Goal: Transaction & Acquisition: Purchase product/service

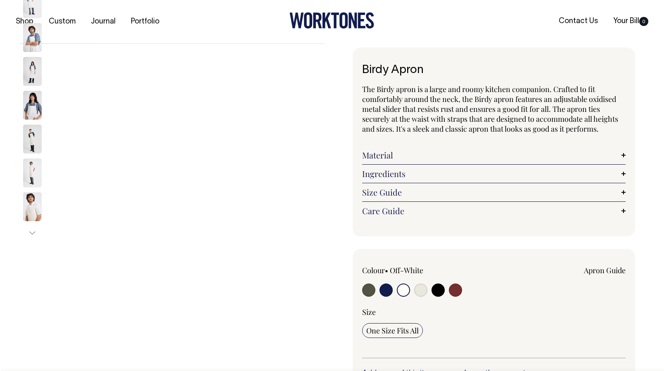
select select "Off-White"
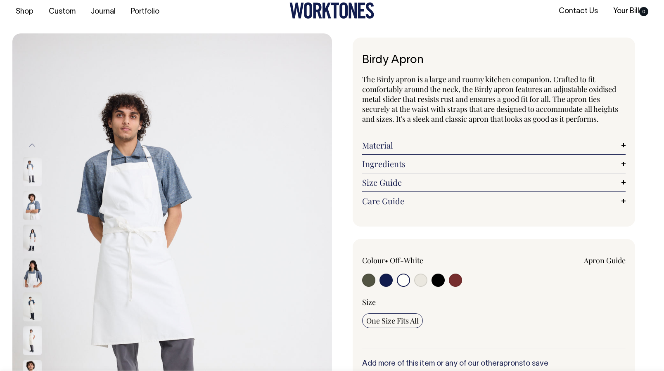
scroll to position [9, 0]
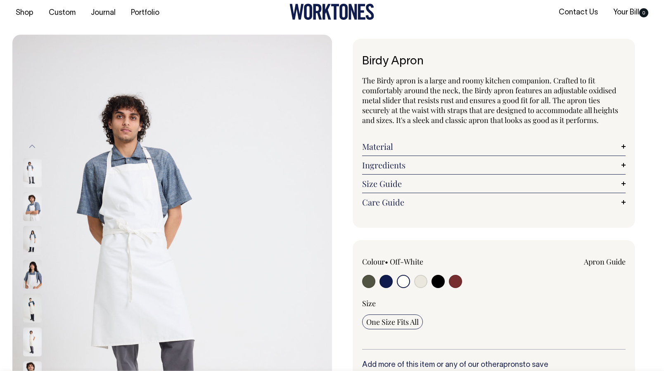
click at [381, 183] on link "Size Guide" at bounding box center [493, 184] width 263 height 10
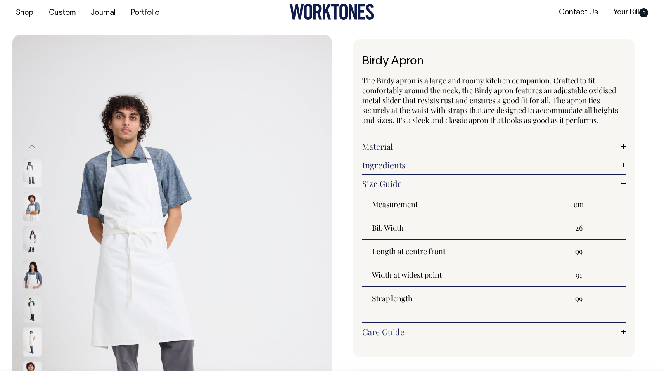
click at [385, 183] on link "Size Guide" at bounding box center [493, 184] width 263 height 10
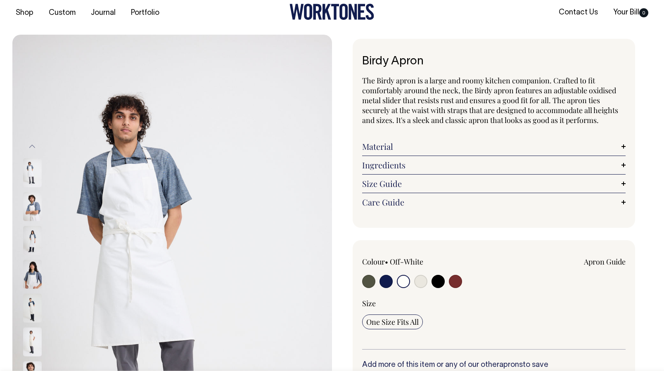
click at [385, 183] on link "Size Guide" at bounding box center [493, 184] width 263 height 10
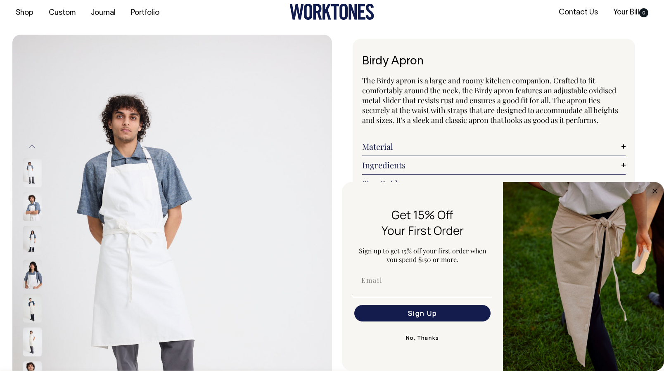
click at [28, 313] on img at bounding box center [32, 308] width 19 height 29
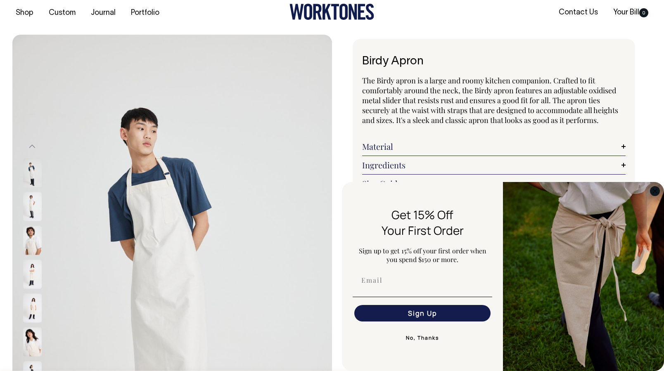
click at [652, 190] on circle "Close dialog" at bounding box center [654, 190] width 9 height 9
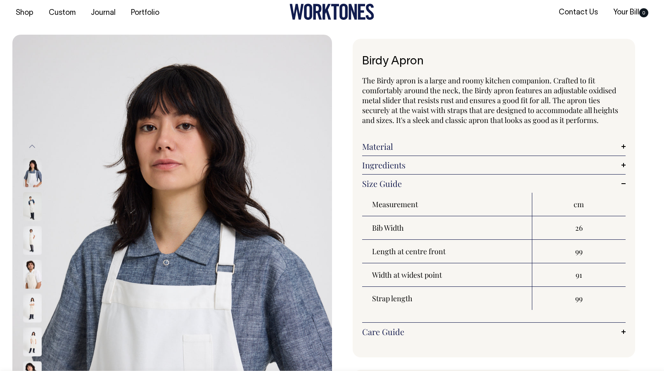
click at [33, 242] on img at bounding box center [32, 240] width 19 height 29
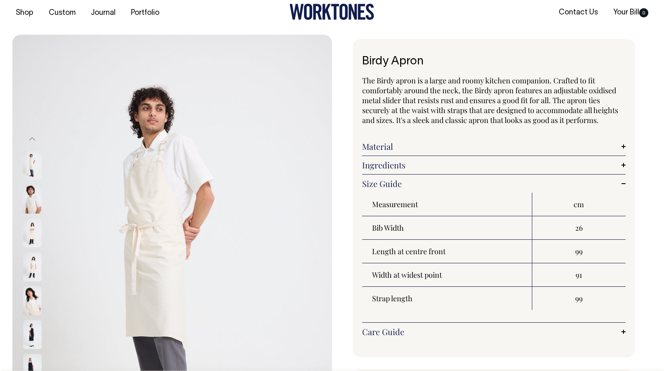
click at [35, 166] on img at bounding box center [32, 165] width 19 height 29
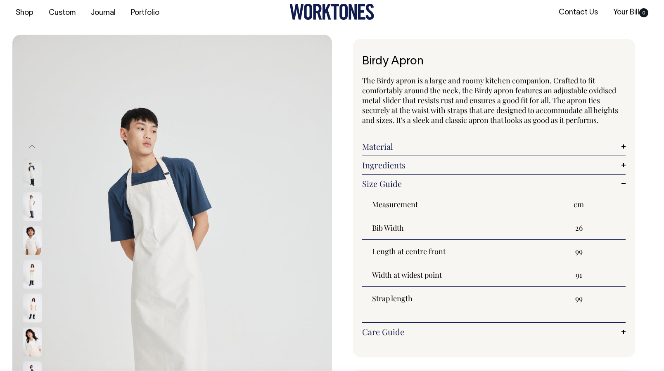
click at [35, 167] on img at bounding box center [32, 172] width 19 height 29
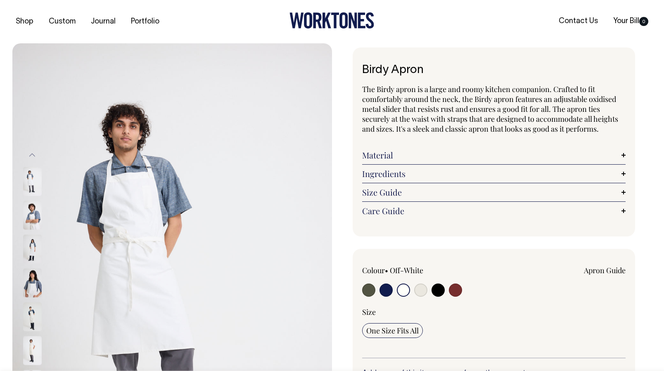
select select "Off-White"
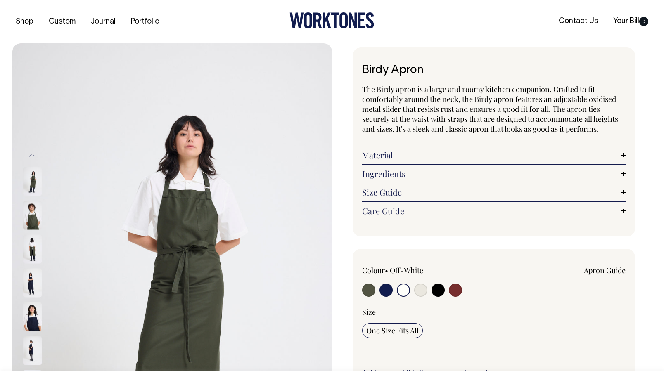
click at [401, 288] on input "radio" at bounding box center [403, 290] width 13 height 13
click at [389, 289] on input "radio" at bounding box center [386, 290] width 13 height 13
radio input "true"
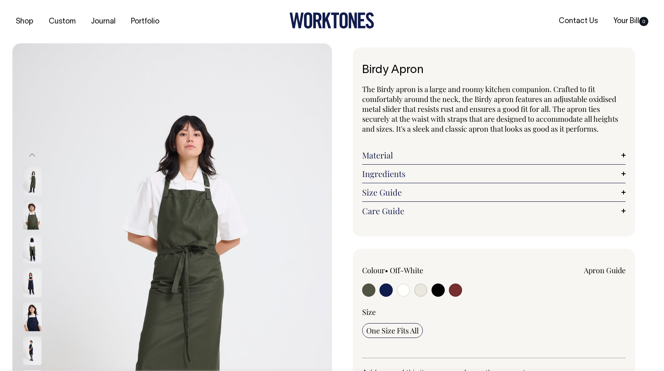
select select "Dark Navy"
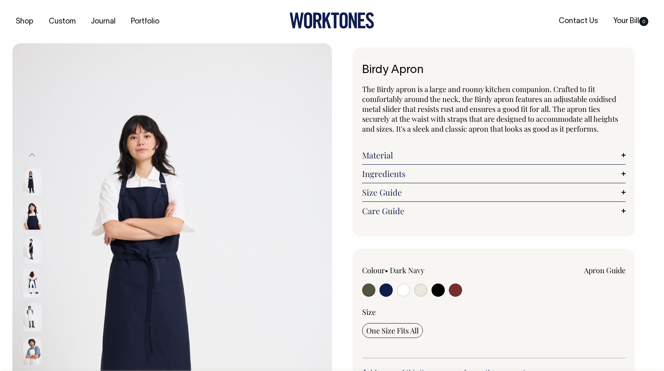
click at [402, 291] on input "radio" at bounding box center [403, 290] width 13 height 13
radio input "true"
select select "Off-White"
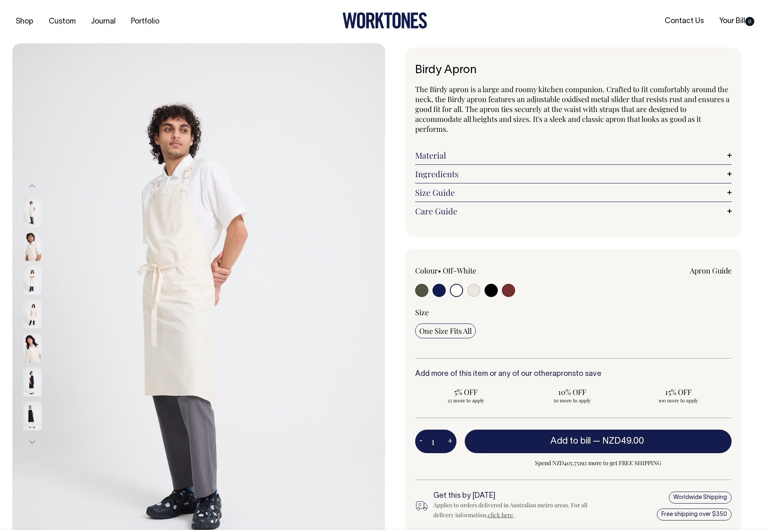
click at [33, 186] on button "Previous" at bounding box center [32, 186] width 12 height 19
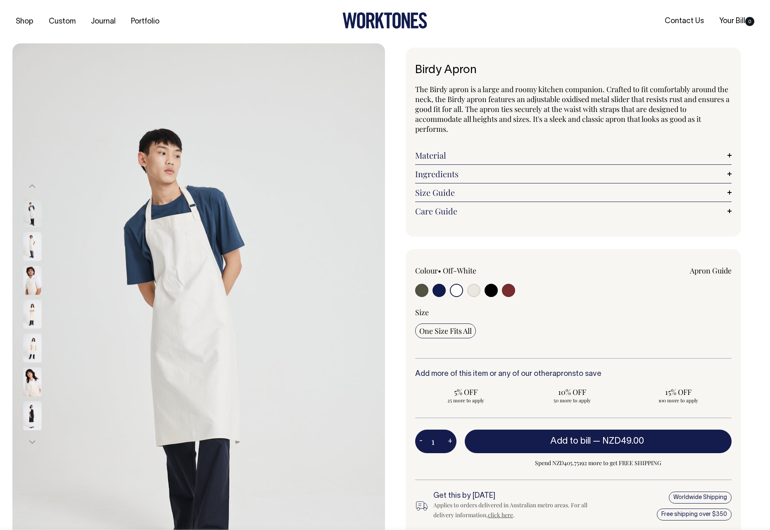
click at [33, 186] on button "Previous" at bounding box center [32, 186] width 12 height 19
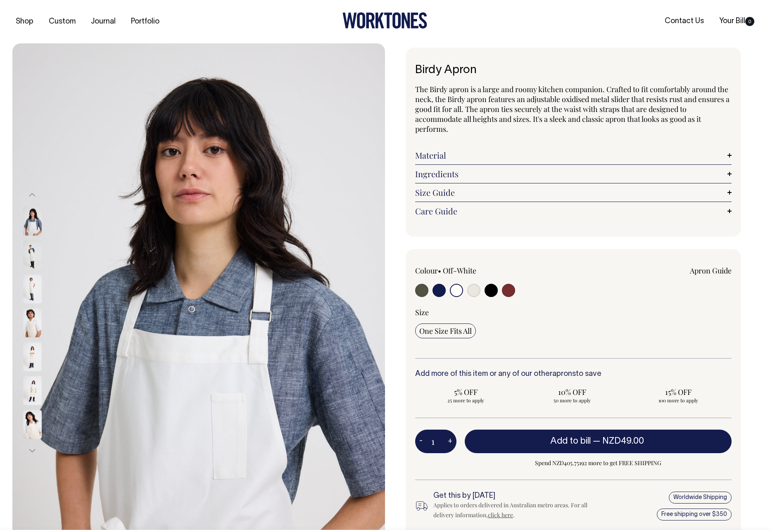
click at [33, 186] on div "Previous" at bounding box center [43, 323] width 41 height 274
click at [31, 195] on button "Previous" at bounding box center [32, 195] width 12 height 19
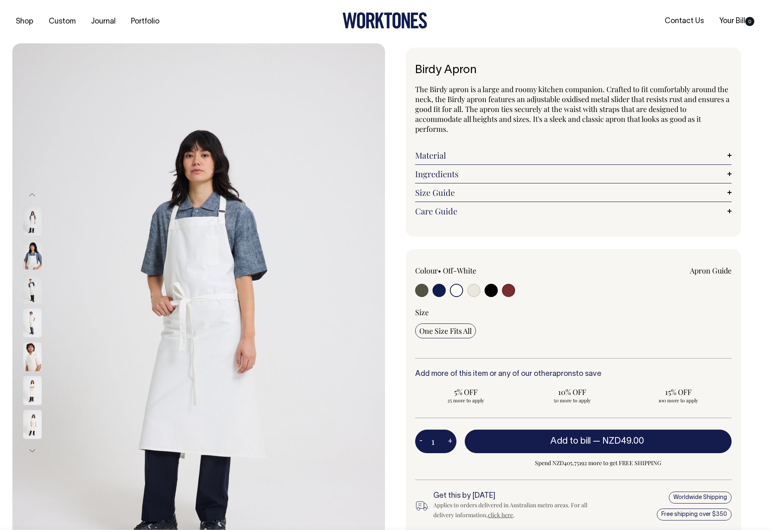
click at [31, 195] on button "Previous" at bounding box center [32, 195] width 12 height 19
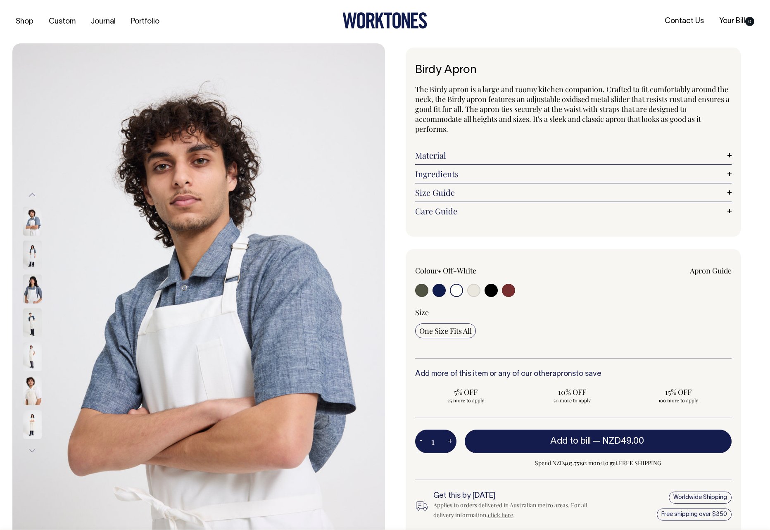
click at [31, 195] on button "Previous" at bounding box center [32, 195] width 12 height 19
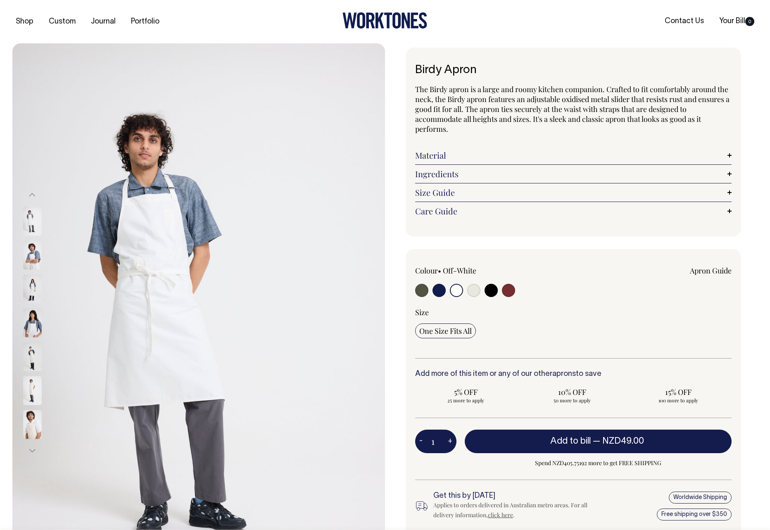
click at [31, 195] on button "Previous" at bounding box center [32, 195] width 12 height 19
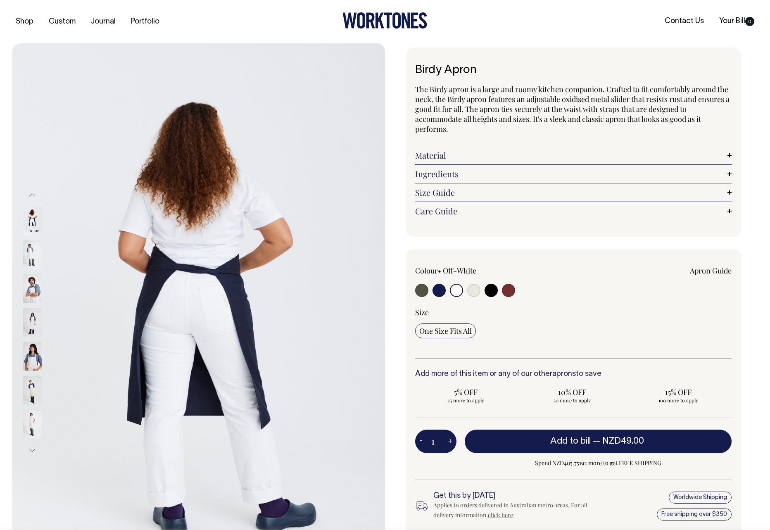
click at [31, 195] on button "Previous" at bounding box center [32, 194] width 12 height 19
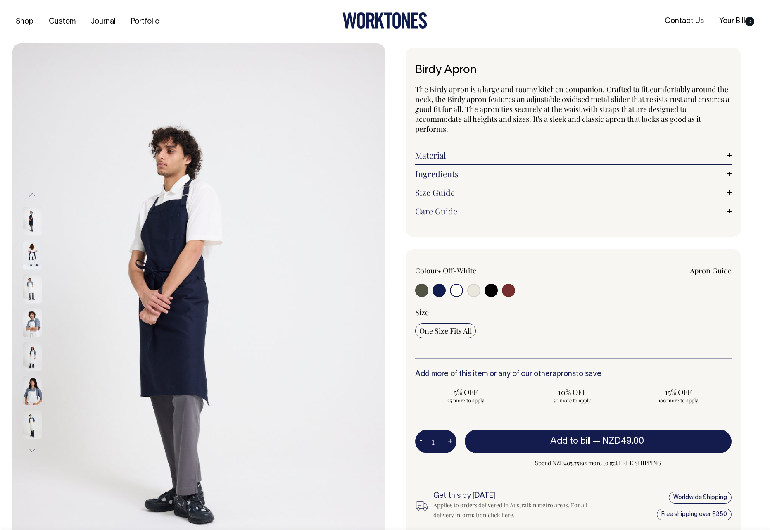
click at [31, 195] on button "Previous" at bounding box center [32, 195] width 12 height 19
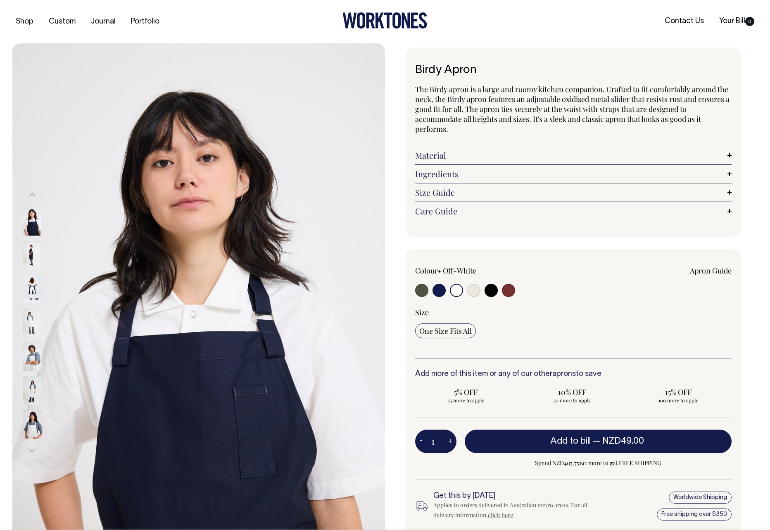
click at [31, 195] on button "Previous" at bounding box center [32, 195] width 12 height 19
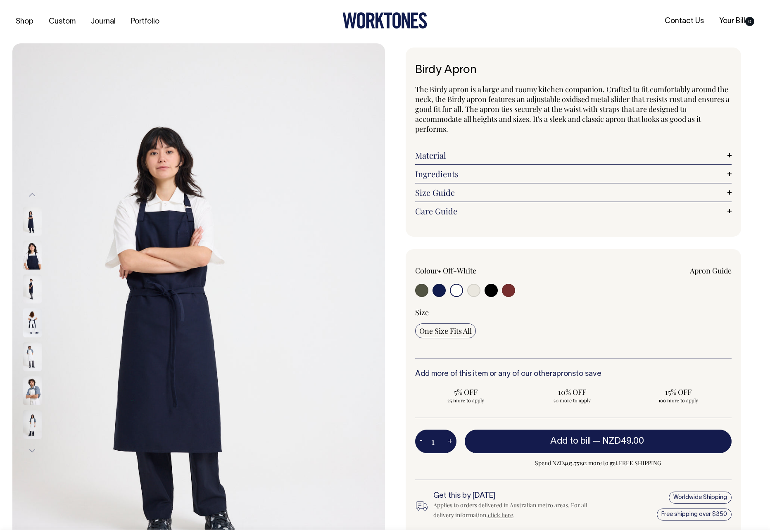
click at [456, 291] on input "radio" at bounding box center [456, 290] width 13 height 13
click at [469, 290] on input "radio" at bounding box center [473, 290] width 13 height 13
radio input "true"
select select "Natural"
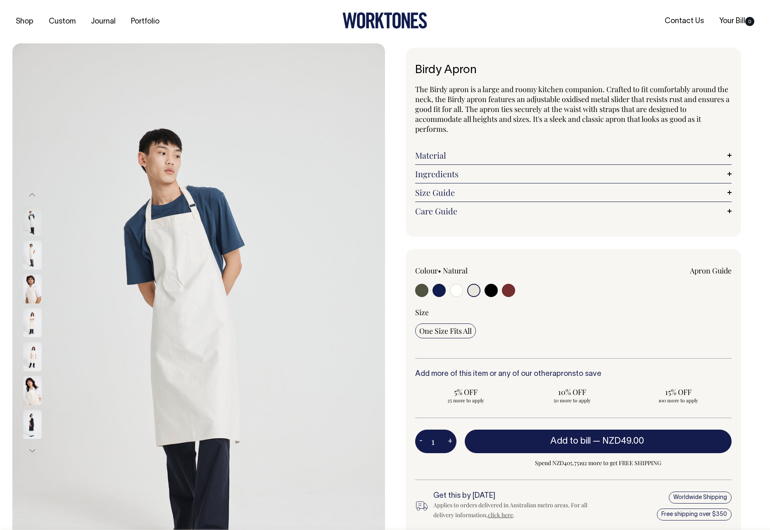
click at [472, 288] on input "radio" at bounding box center [473, 290] width 13 height 13
click at [456, 290] on input "radio" at bounding box center [456, 290] width 13 height 13
radio input "true"
select select "Off-White"
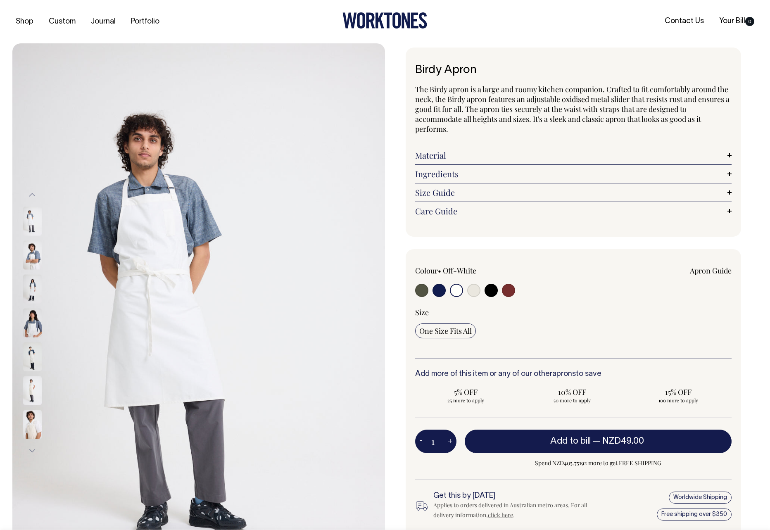
click at [475, 291] on input "radio" at bounding box center [473, 290] width 13 height 13
radio input "true"
select select "Natural"
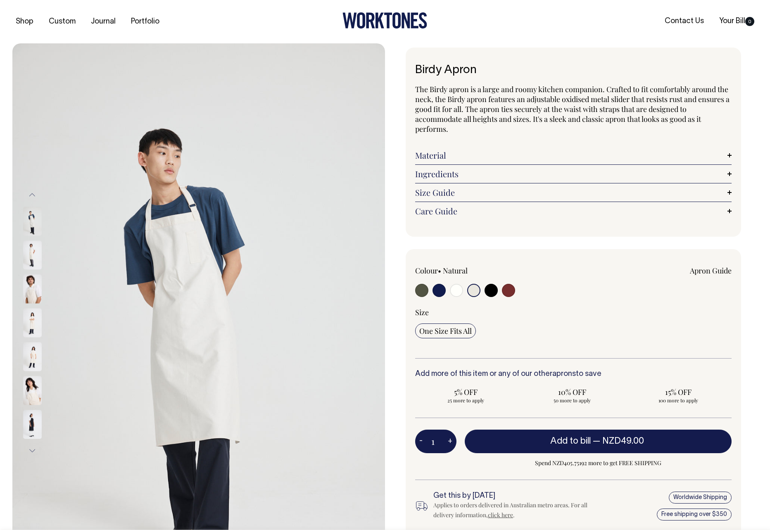
click at [28, 371] on button "Next" at bounding box center [32, 450] width 12 height 19
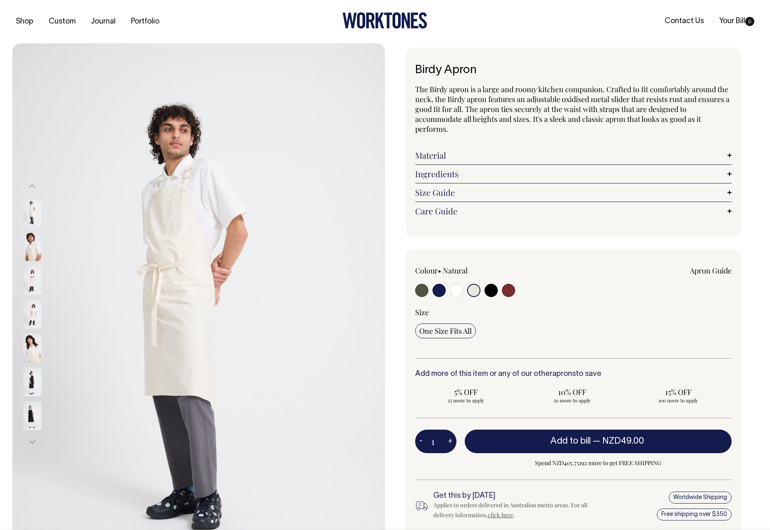
click at [28, 371] on button "Next" at bounding box center [32, 441] width 12 height 19
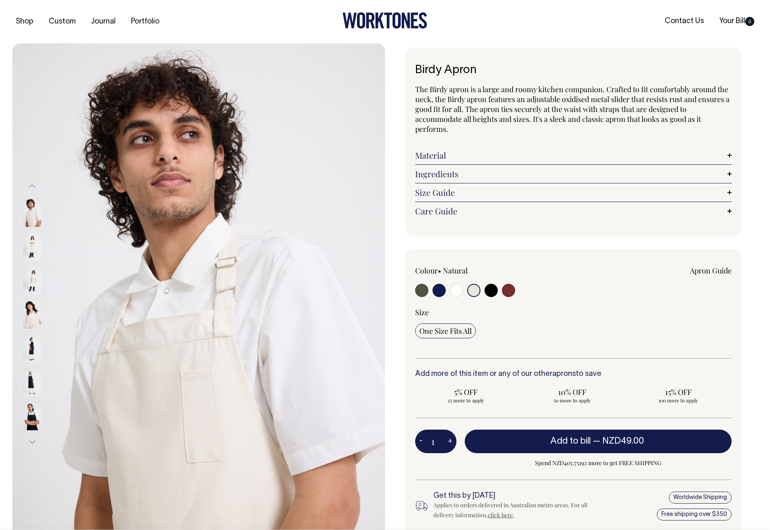
click at [31, 371] on button "Next" at bounding box center [32, 441] width 12 height 19
click at [30, 371] on button "Next" at bounding box center [32, 441] width 12 height 19
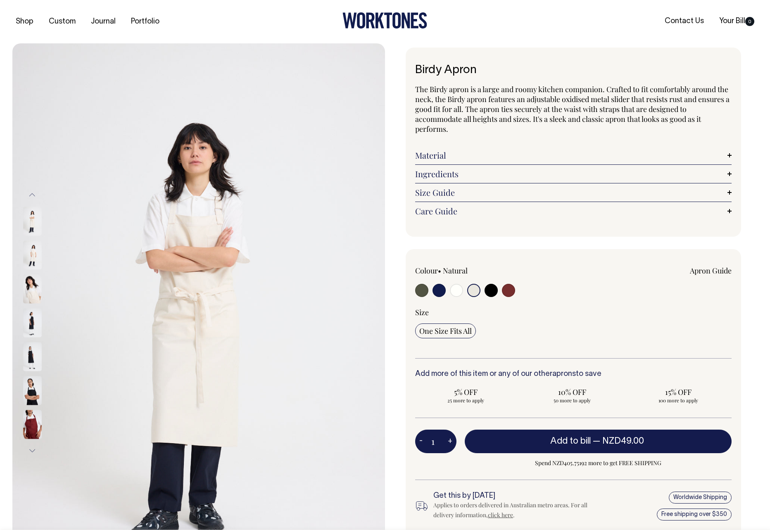
click at [30, 371] on div at bounding box center [43, 424] width 41 height 34
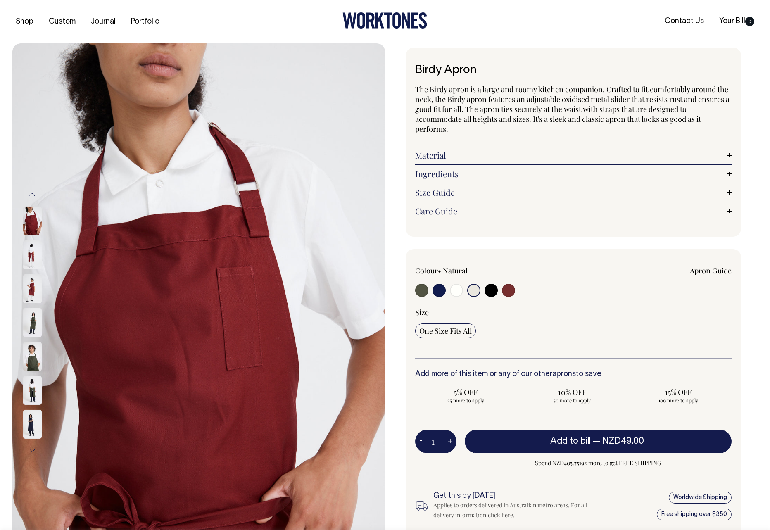
click at [30, 371] on div at bounding box center [43, 187] width 41 height 1795
